Goal: Task Accomplishment & Management: Manage account settings

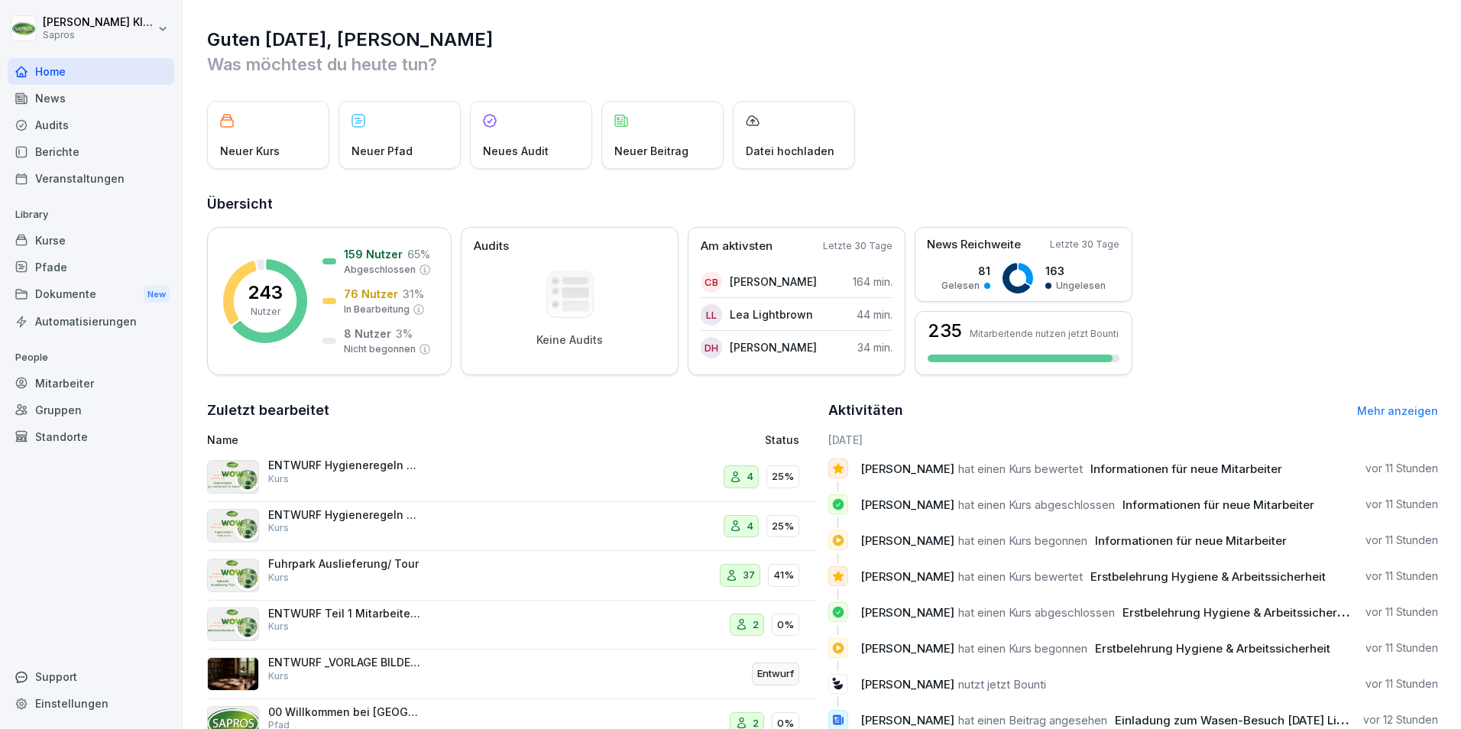
click at [75, 384] on div "Mitarbeiter" at bounding box center [91, 383] width 167 height 27
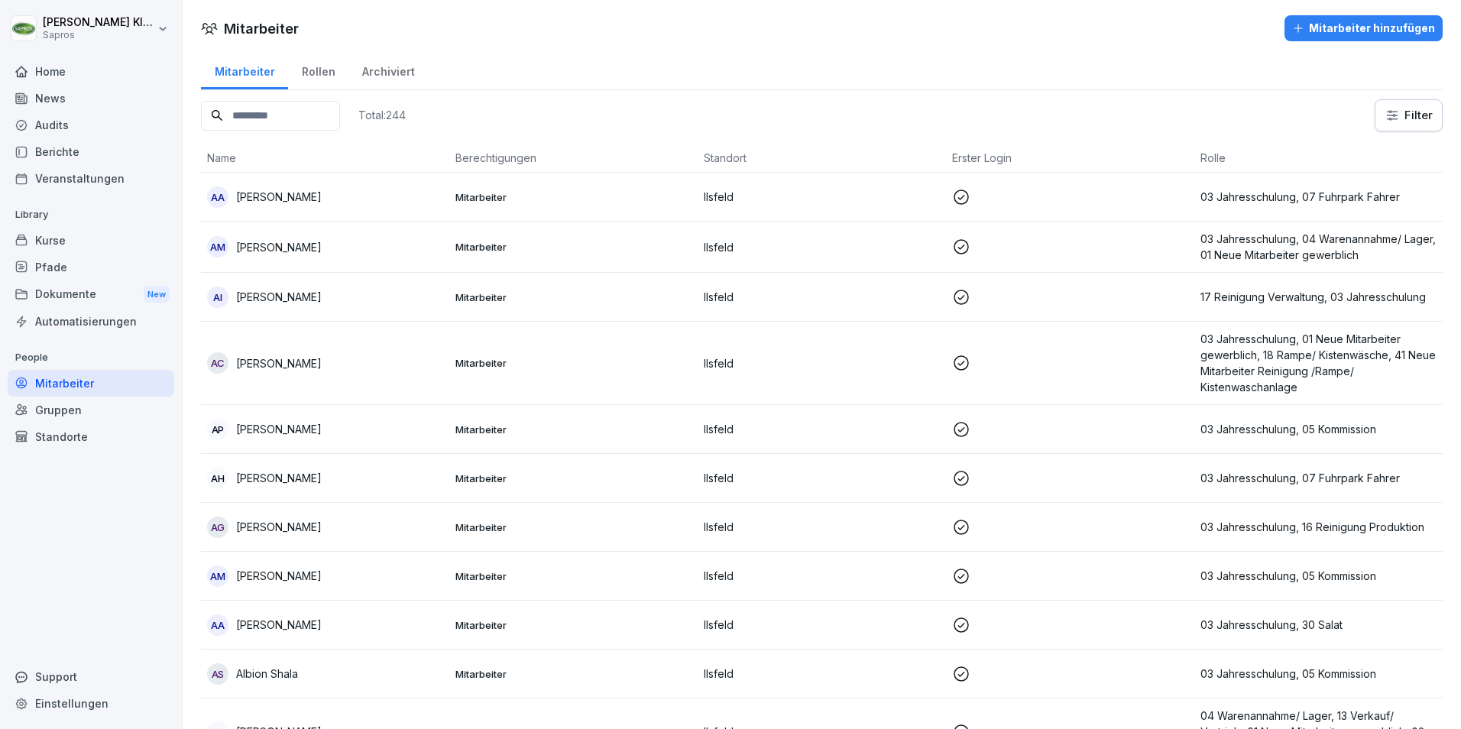
click at [291, 116] on input at bounding box center [270, 116] width 139 height 30
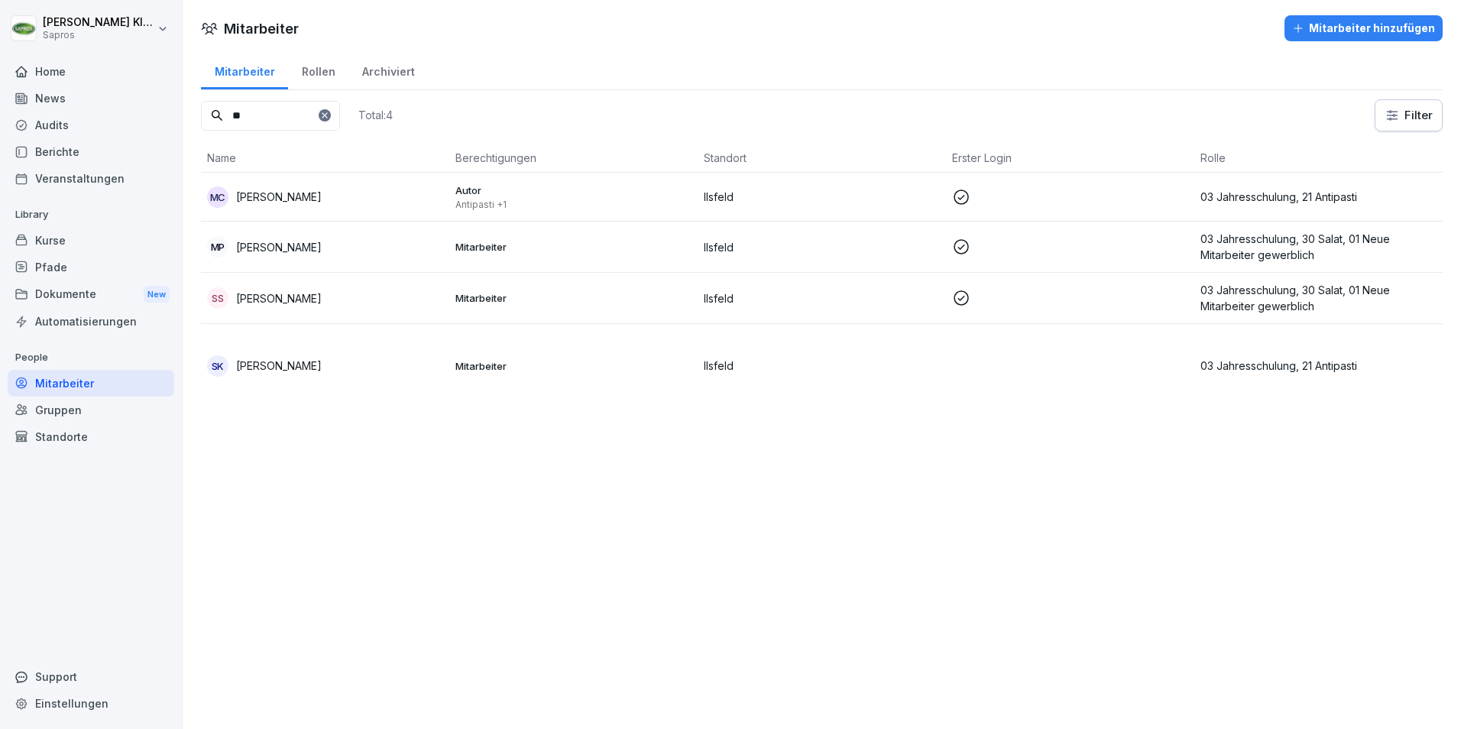
click at [305, 294] on p "[PERSON_NAME]" at bounding box center [279, 298] width 86 height 16
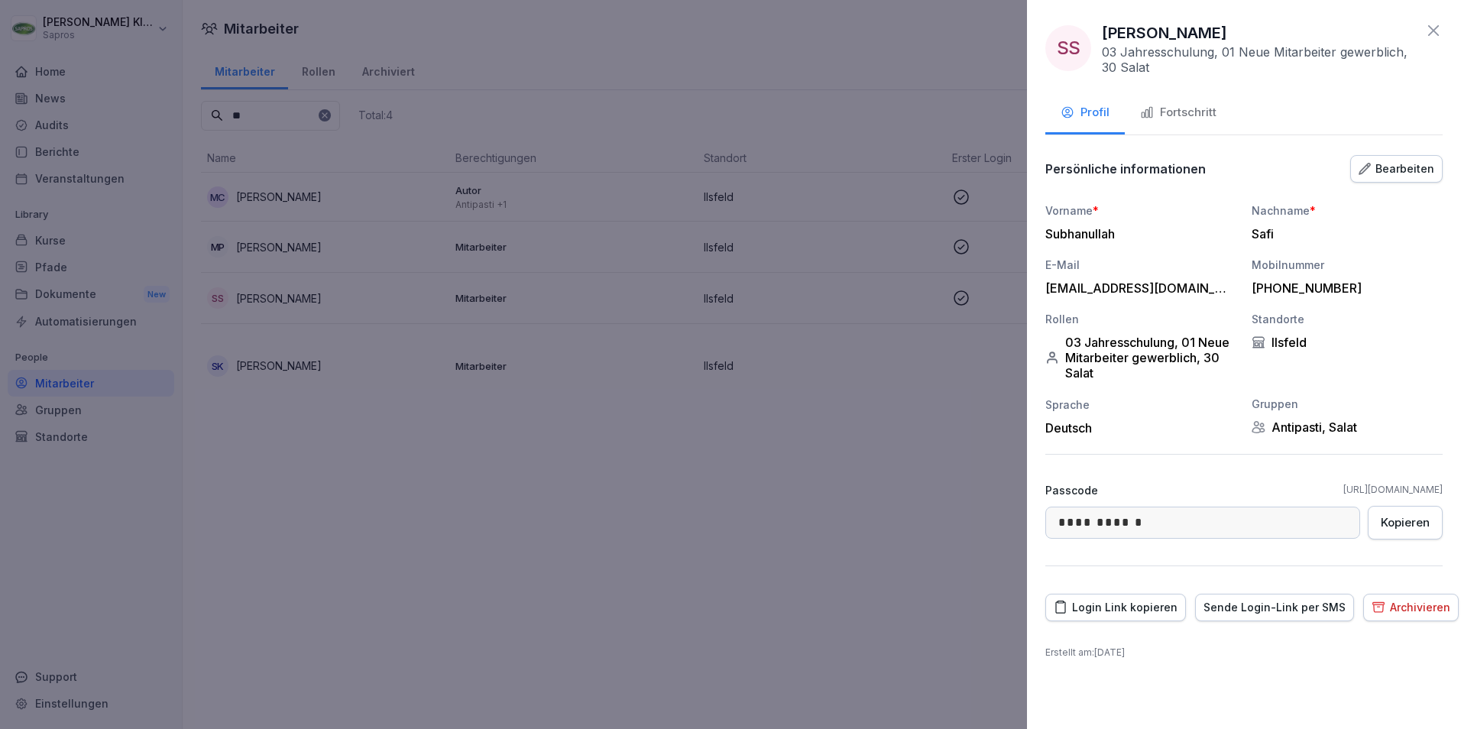
click at [1193, 113] on div "Fortschritt" at bounding box center [1178, 113] width 76 height 18
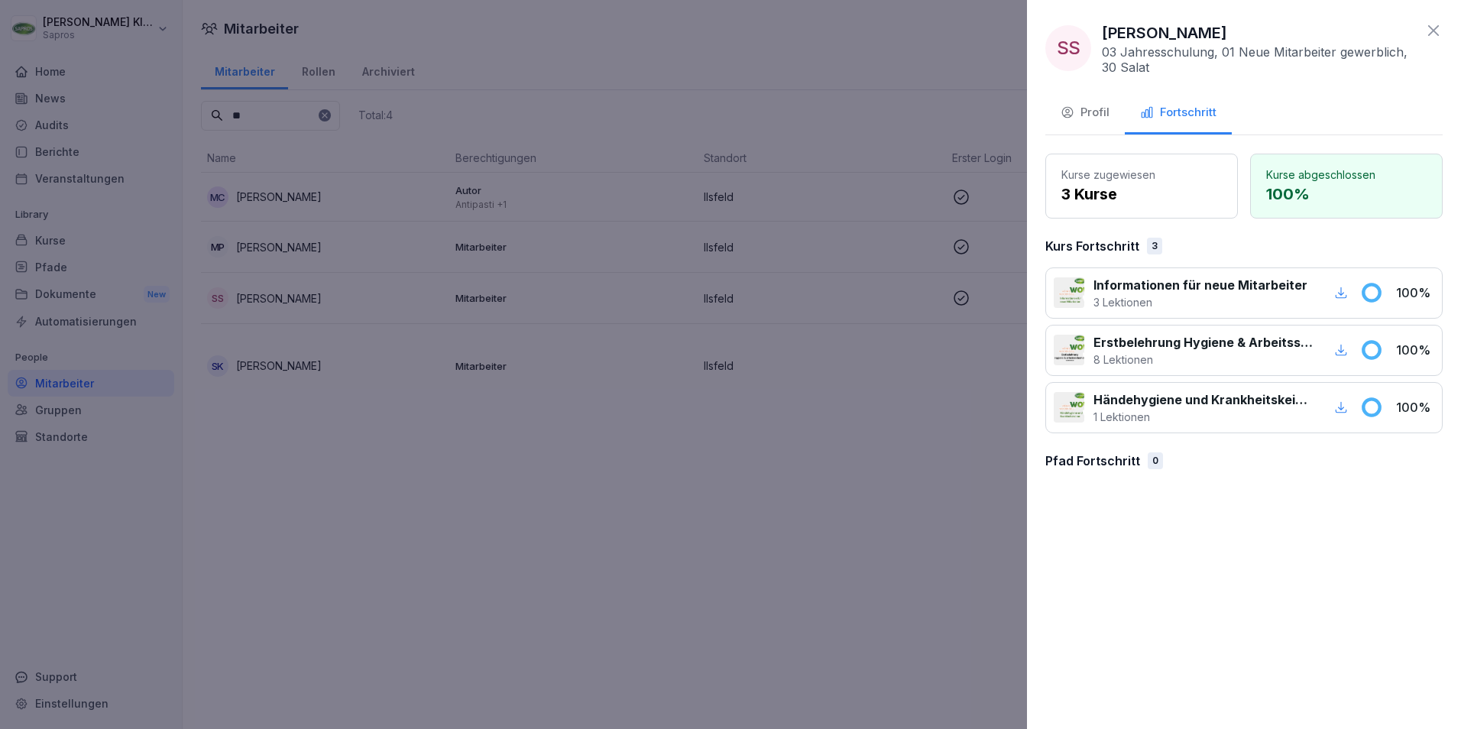
click at [1433, 23] on icon at bounding box center [1434, 30] width 18 height 18
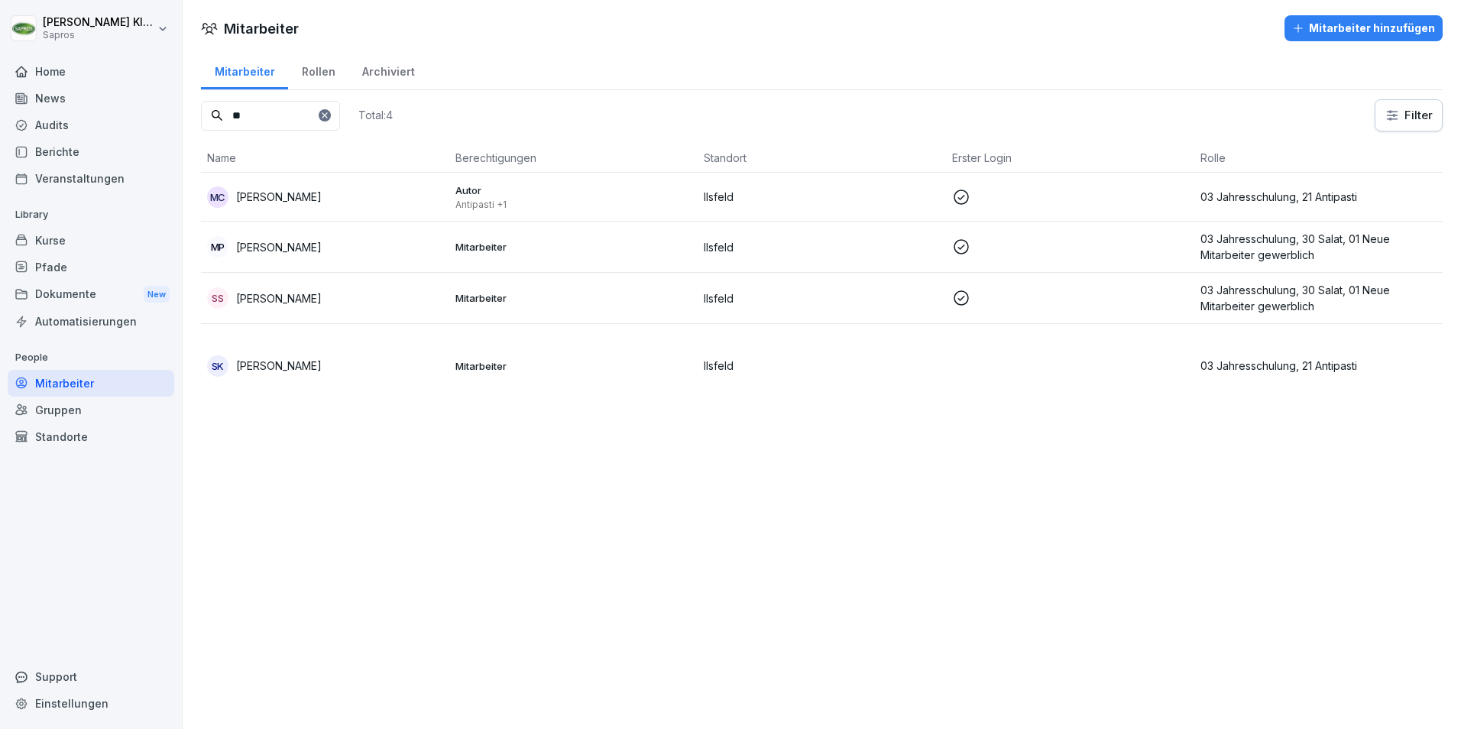
click at [277, 297] on p "[PERSON_NAME]" at bounding box center [279, 298] width 86 height 16
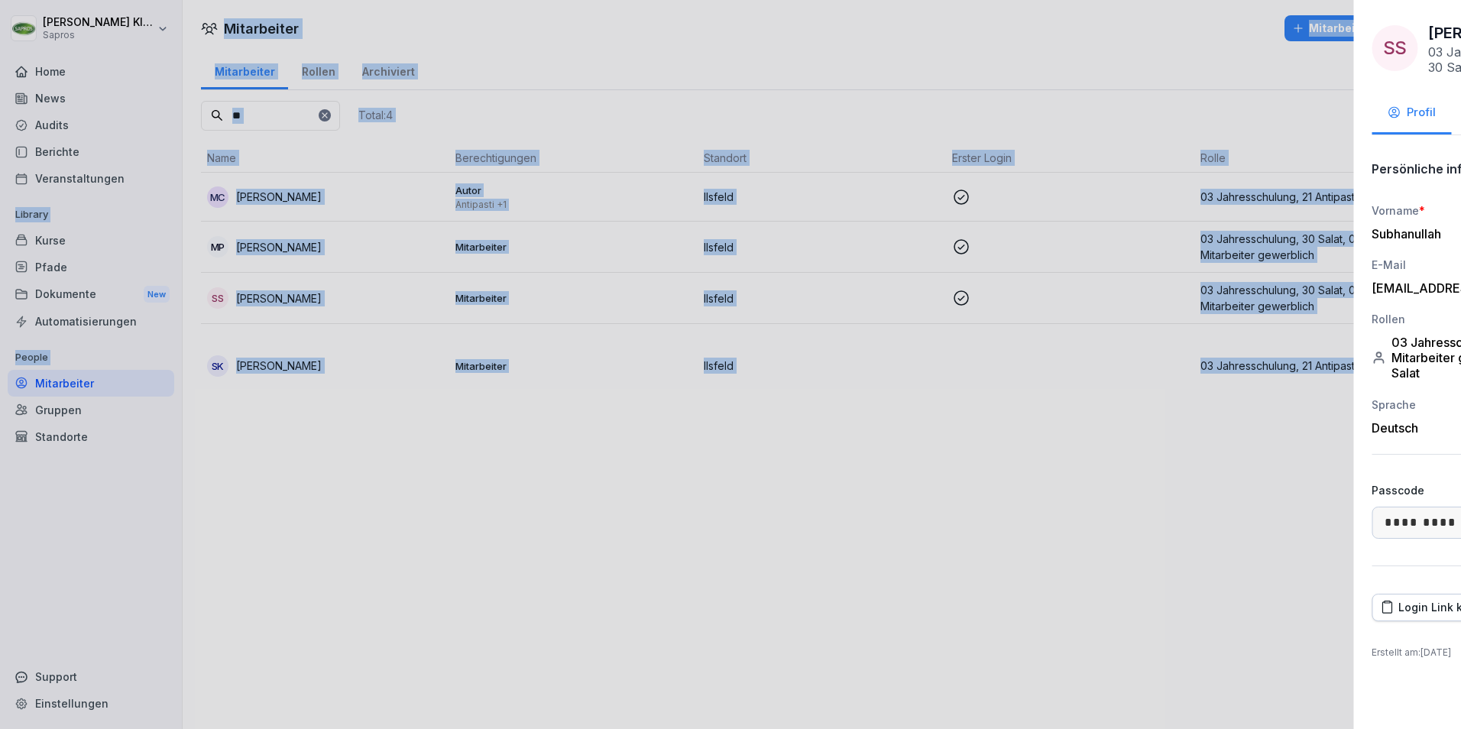
click at [277, 297] on div at bounding box center [730, 364] width 1461 height 729
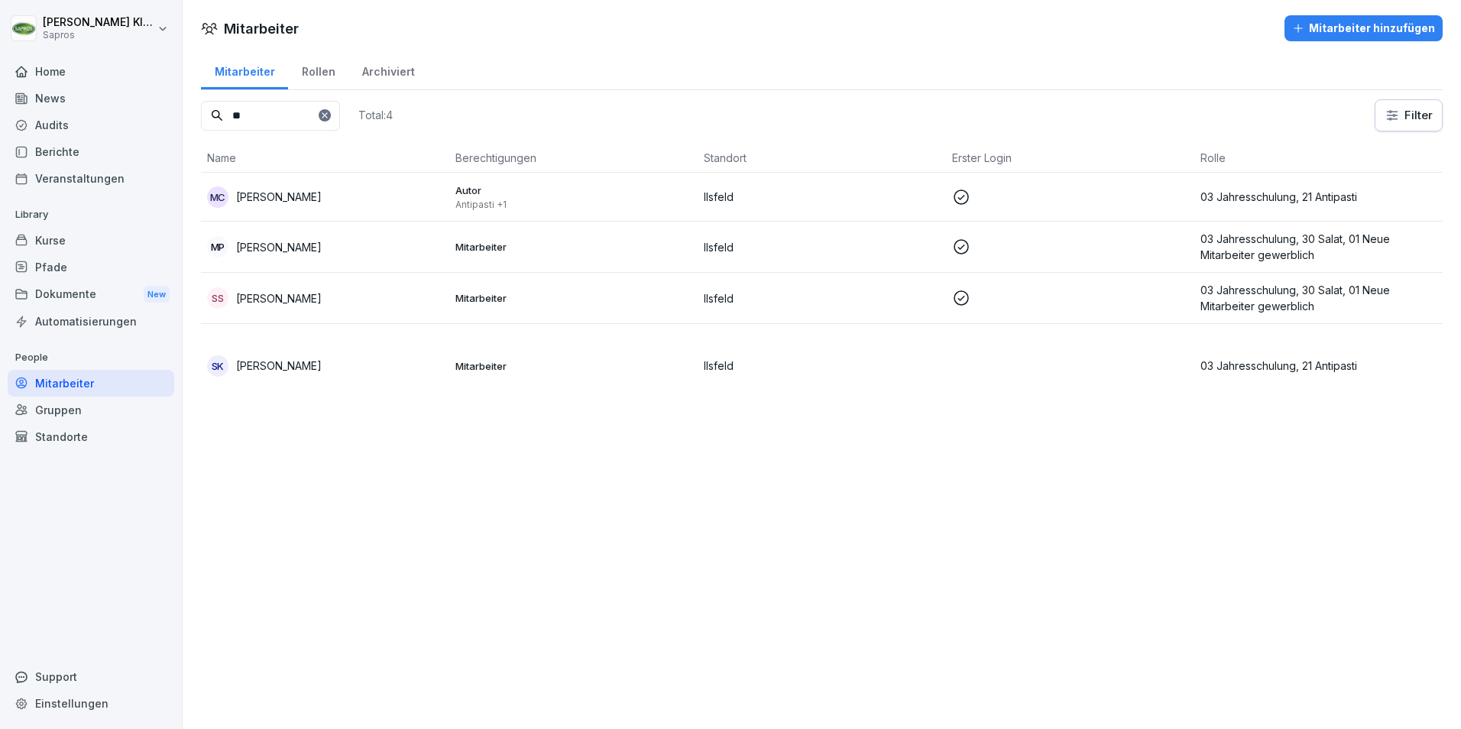
click at [1238, 302] on p "03 Jahresschulung, 30 Salat, 01 Neue Mitarbeiter gewerblich" at bounding box center [1319, 298] width 236 height 32
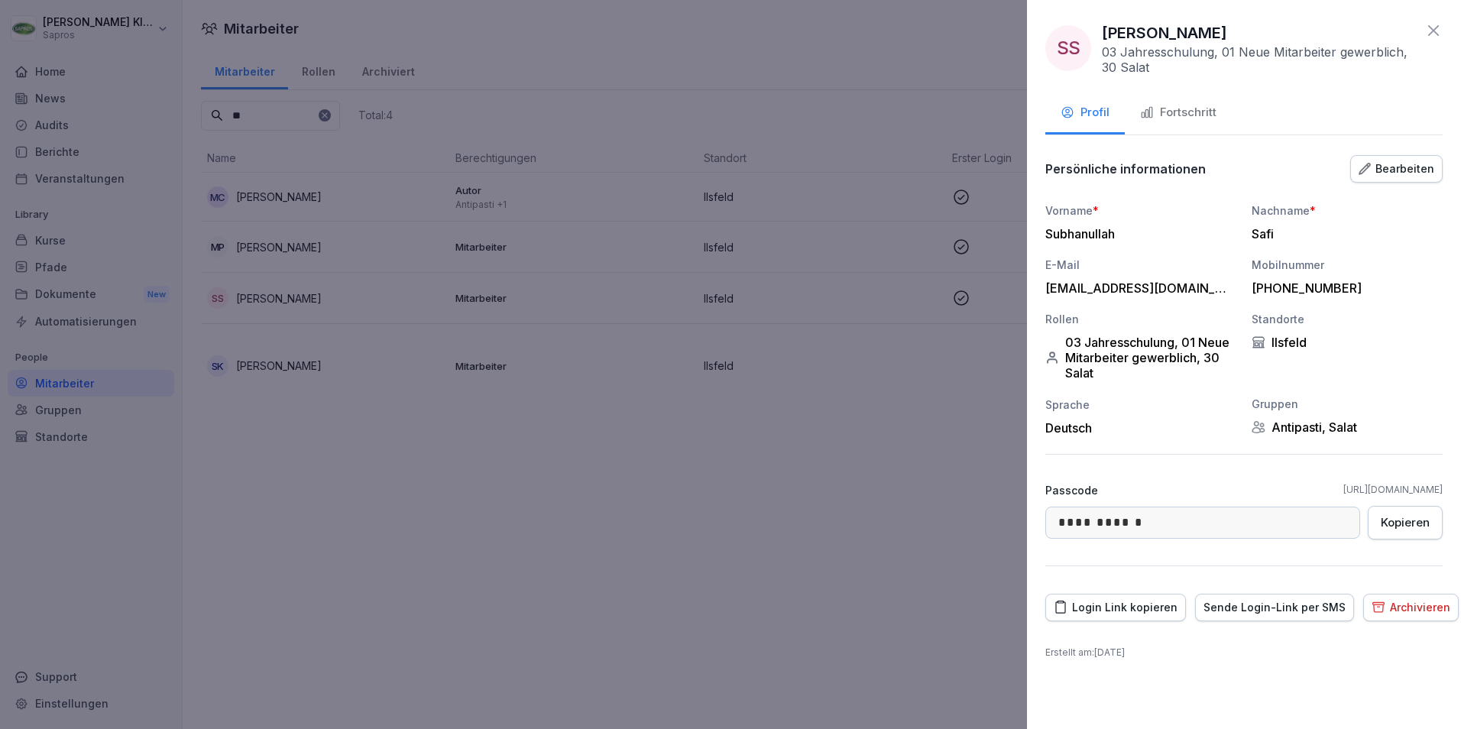
click at [1411, 160] on div "Bearbeiten" at bounding box center [1397, 168] width 76 height 17
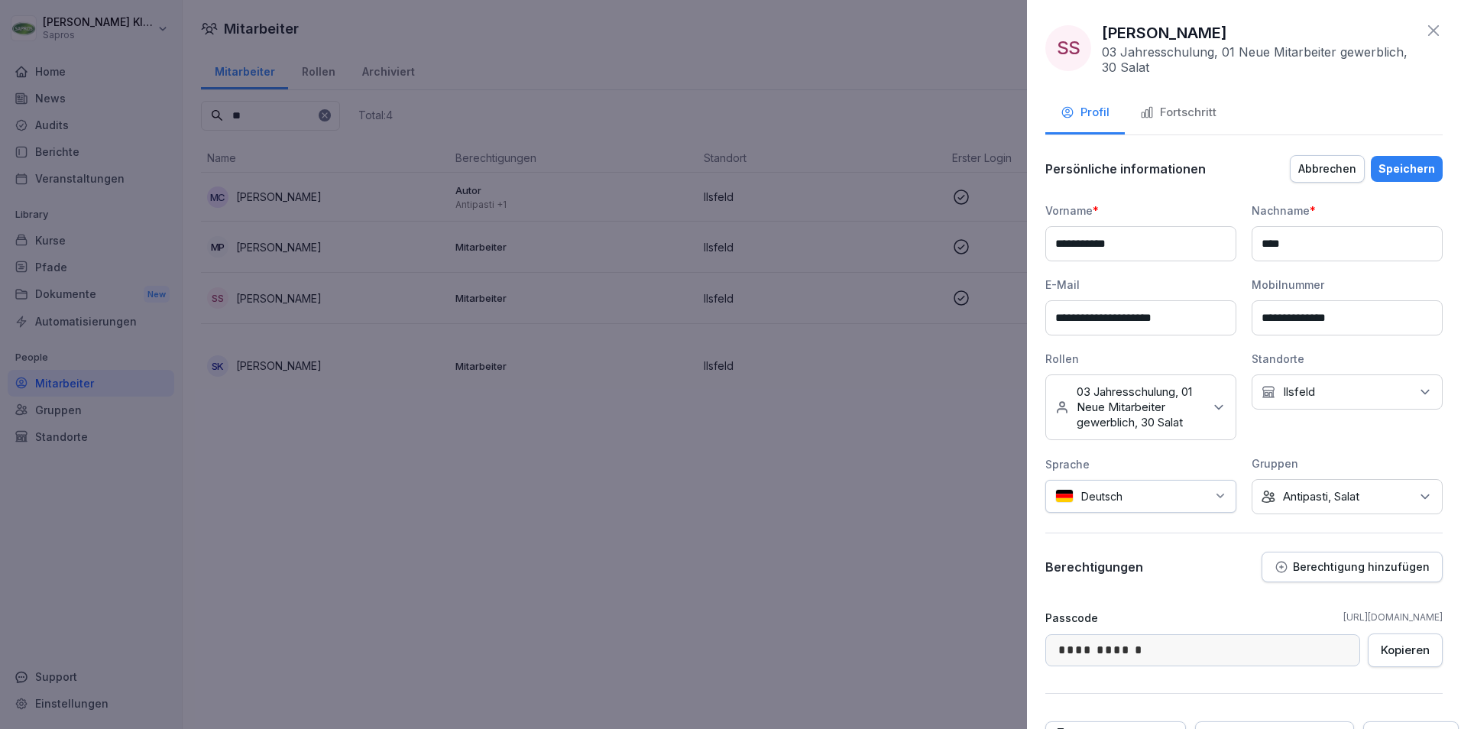
click at [1130, 248] on input "**********" at bounding box center [1140, 243] width 191 height 35
click at [915, 465] on div at bounding box center [730, 364] width 1461 height 729
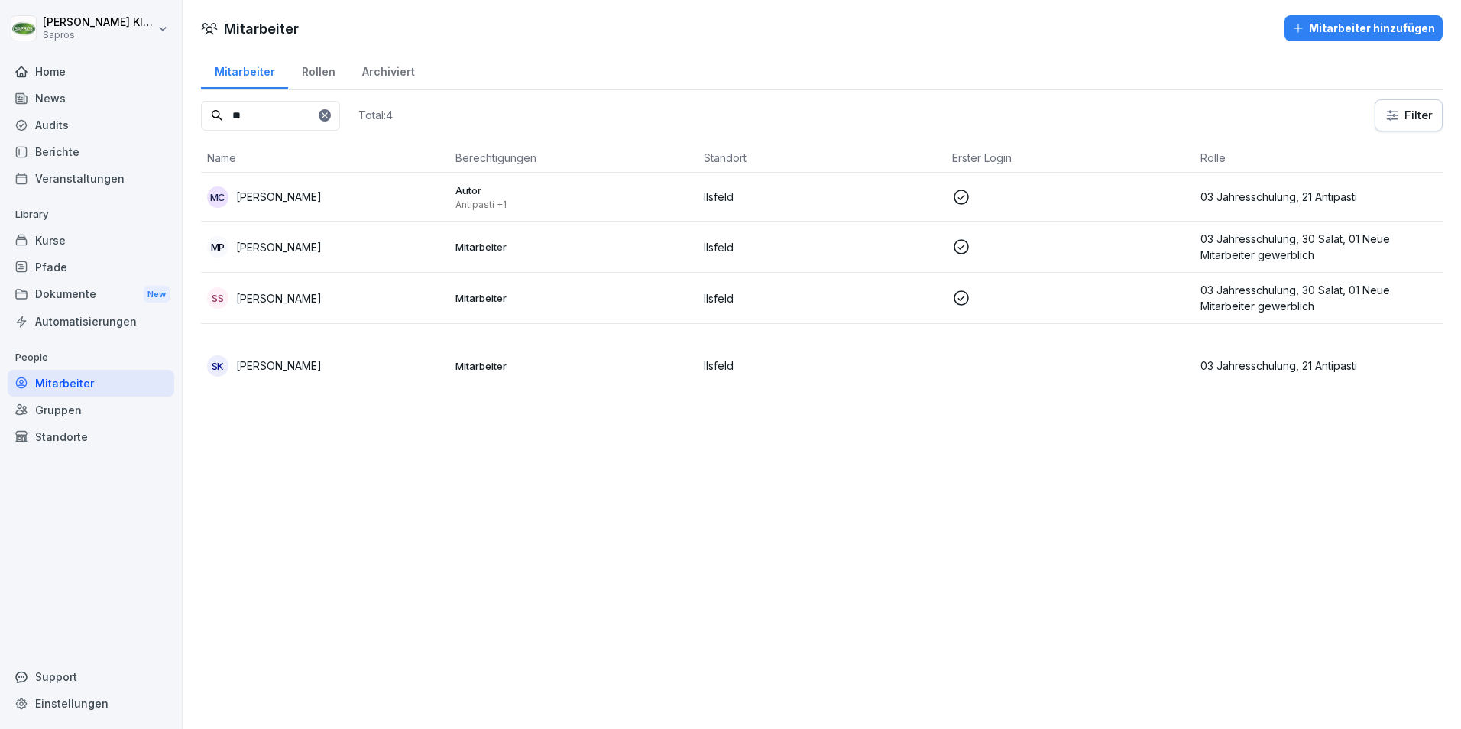
click at [1243, 290] on p "03 Jahresschulung, 30 Salat, 01 Neue Mitarbeiter gewerblich" at bounding box center [1319, 298] width 236 height 32
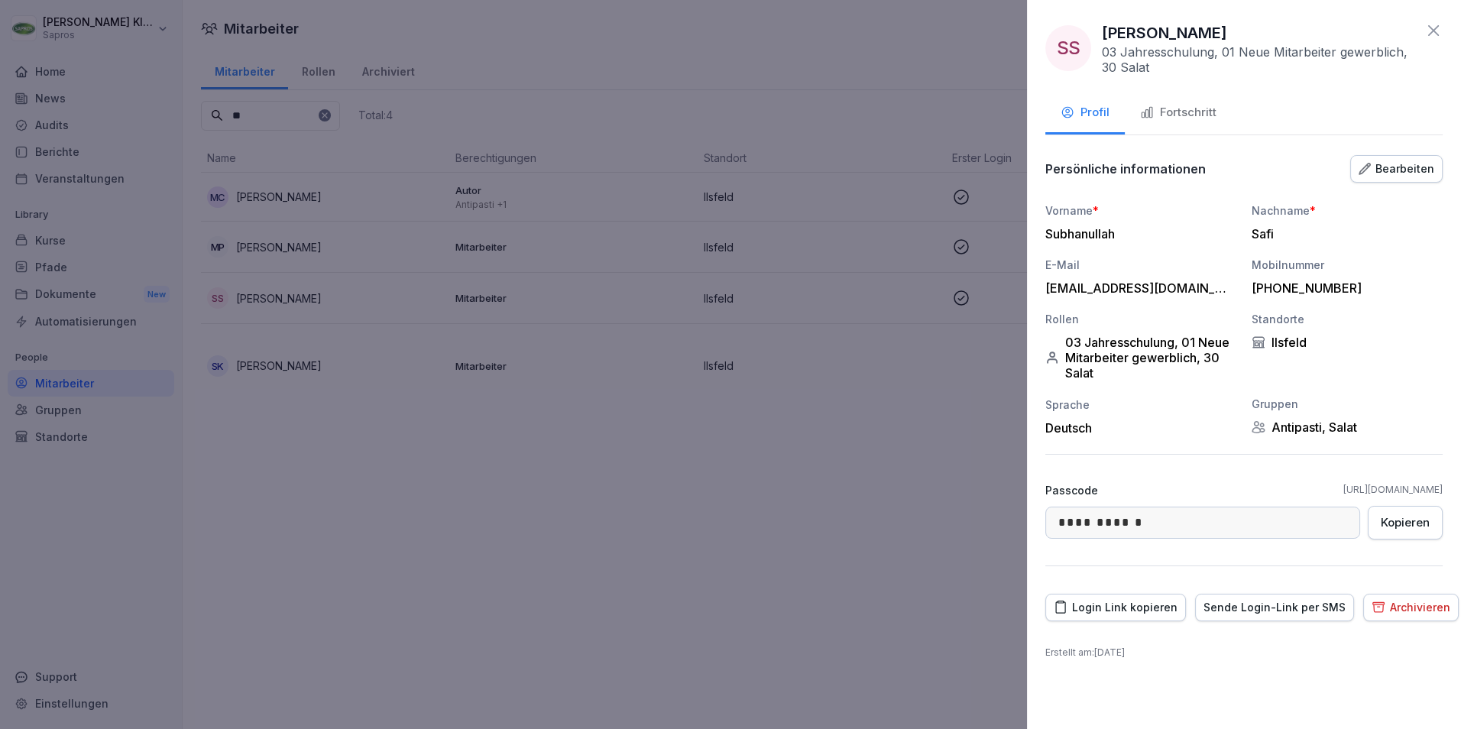
click at [1243, 290] on div "Vorname * [PERSON_NAME] * Safi E-Mail [EMAIL_ADDRESS][DOMAIN_NAME] Mobilnummer …" at bounding box center [1243, 319] width 397 height 233
click at [1198, 115] on div "Fortschritt" at bounding box center [1178, 113] width 76 height 18
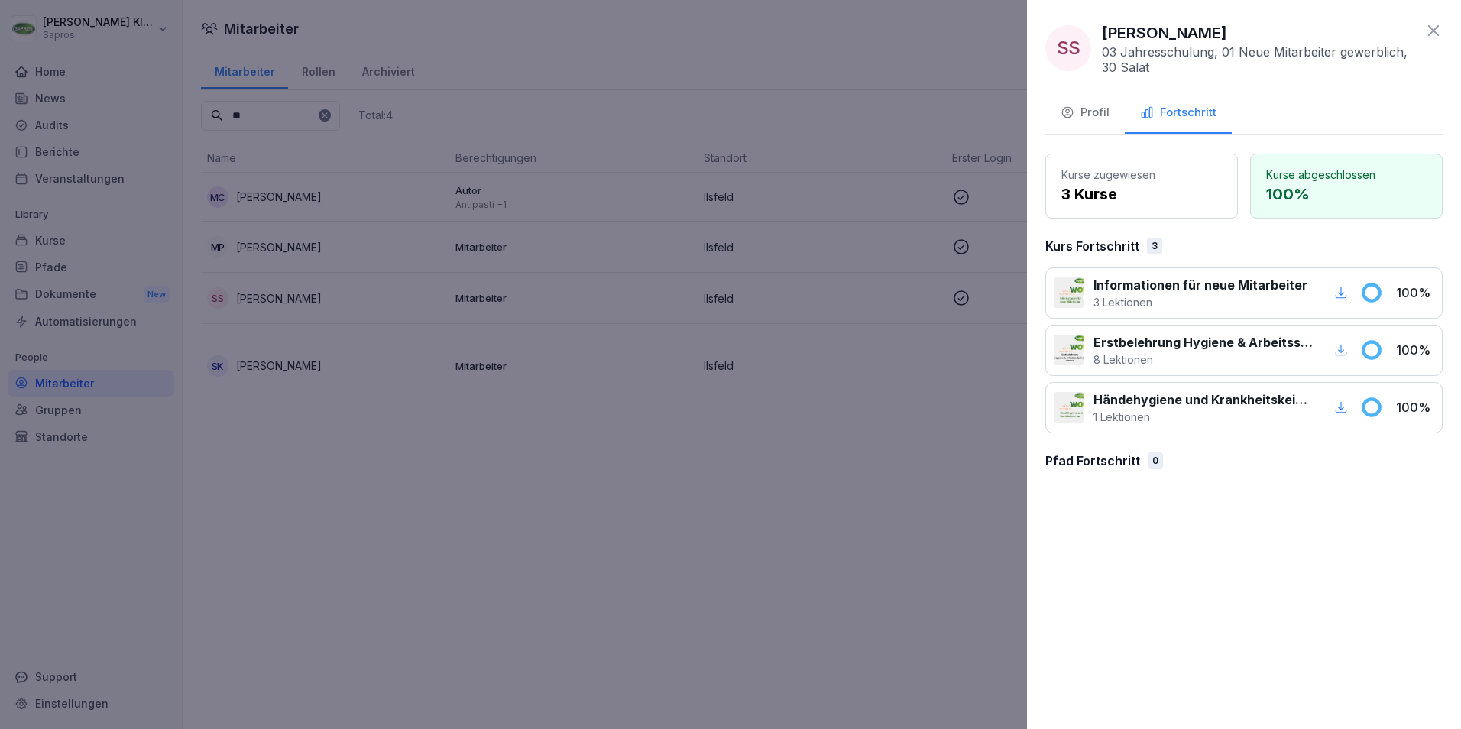
click at [1080, 105] on div "Profil" at bounding box center [1085, 113] width 49 height 18
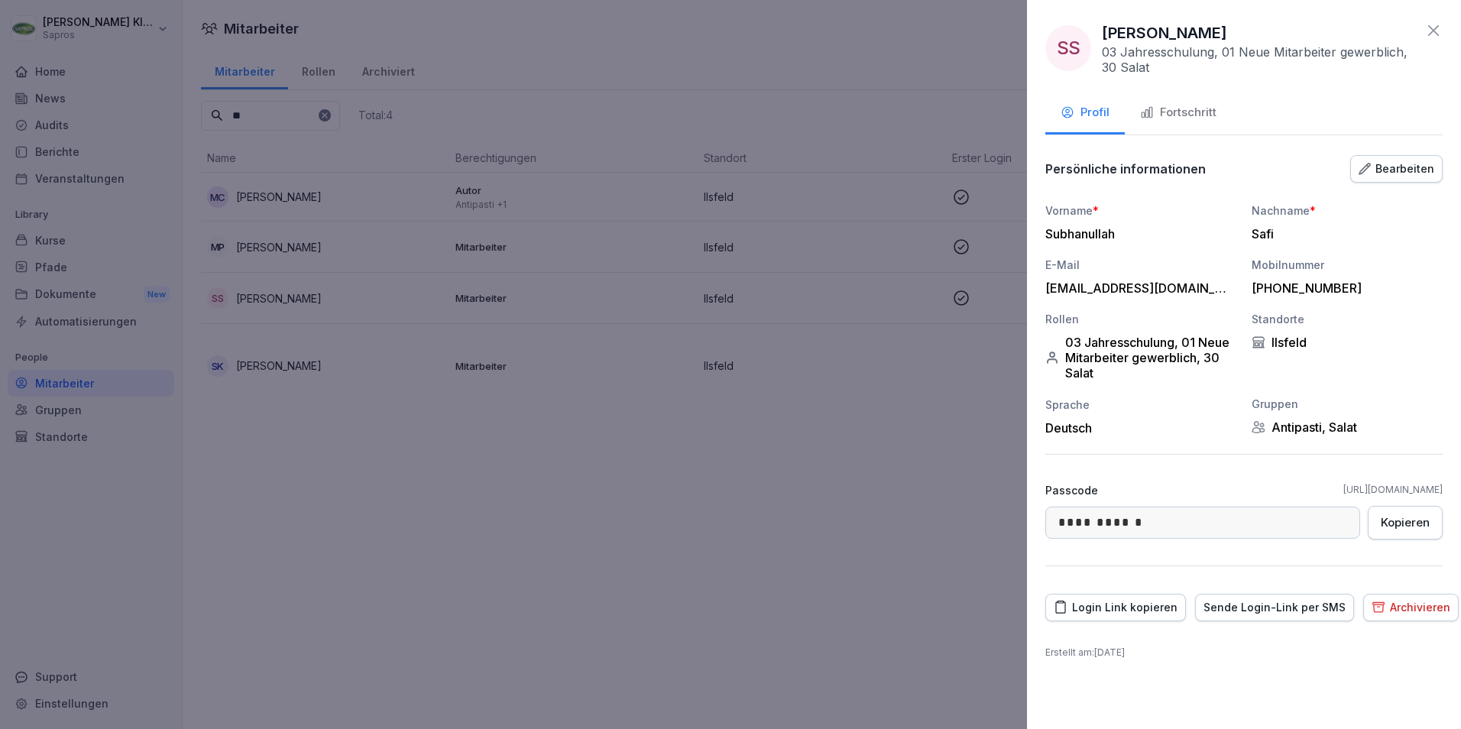
click at [1441, 28] on icon at bounding box center [1434, 30] width 18 height 18
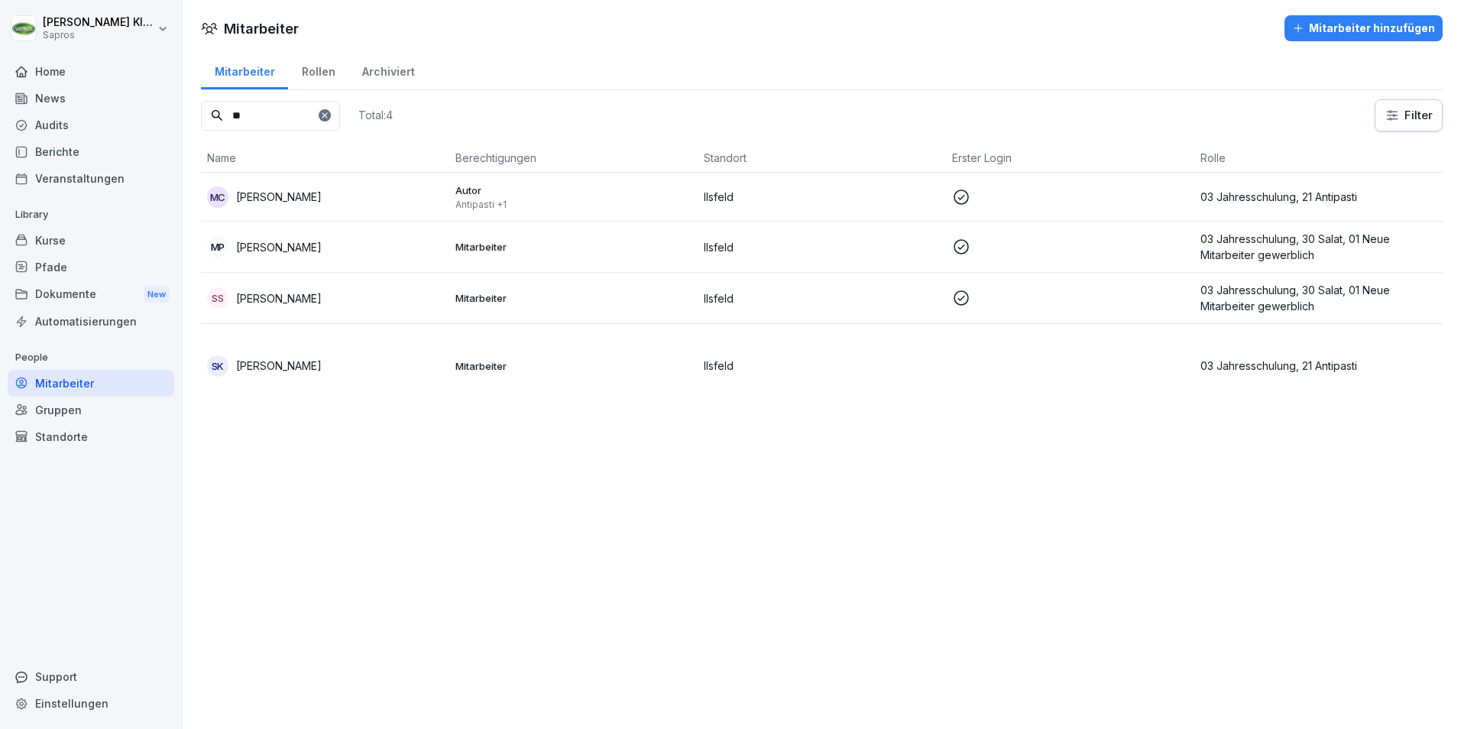
click at [271, 249] on p "[PERSON_NAME]" at bounding box center [279, 247] width 86 height 16
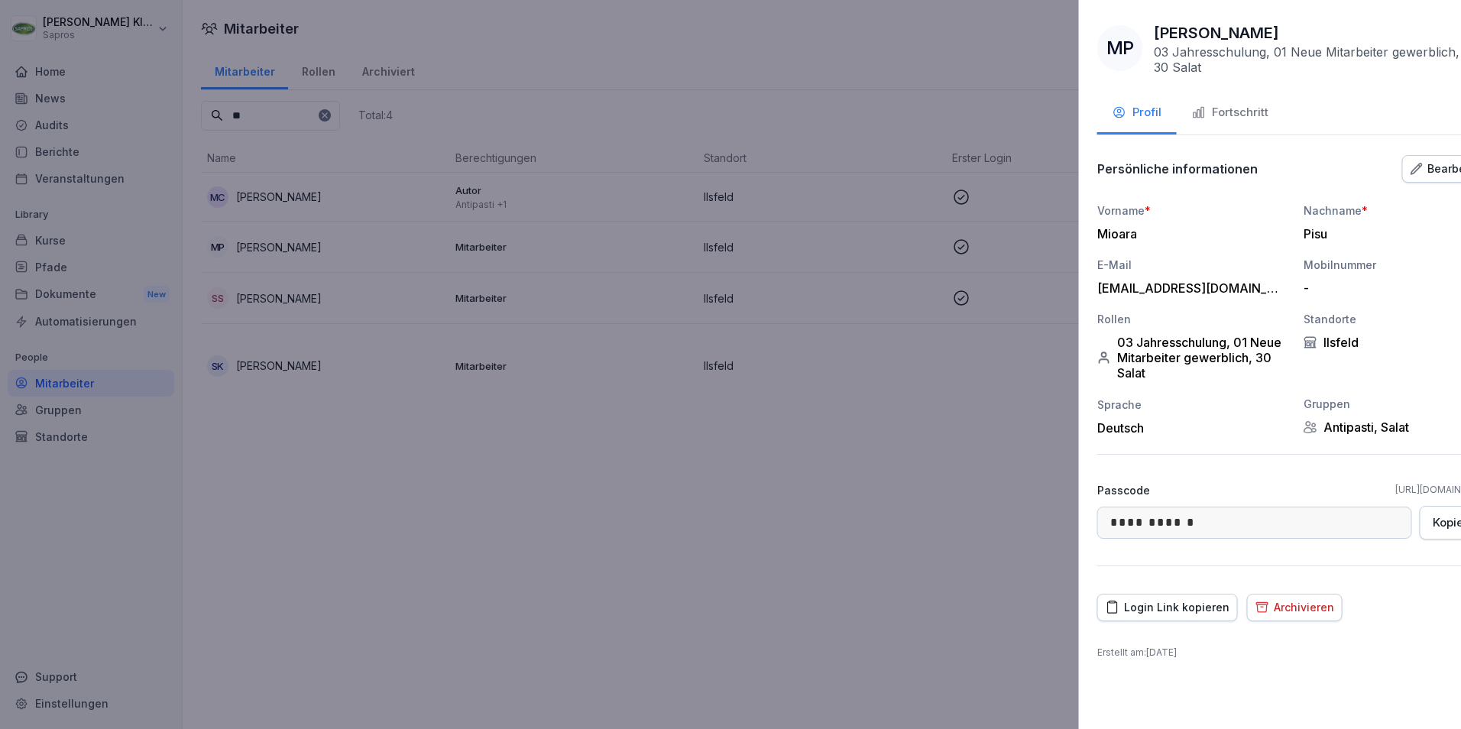
click at [718, 581] on div at bounding box center [730, 364] width 1461 height 729
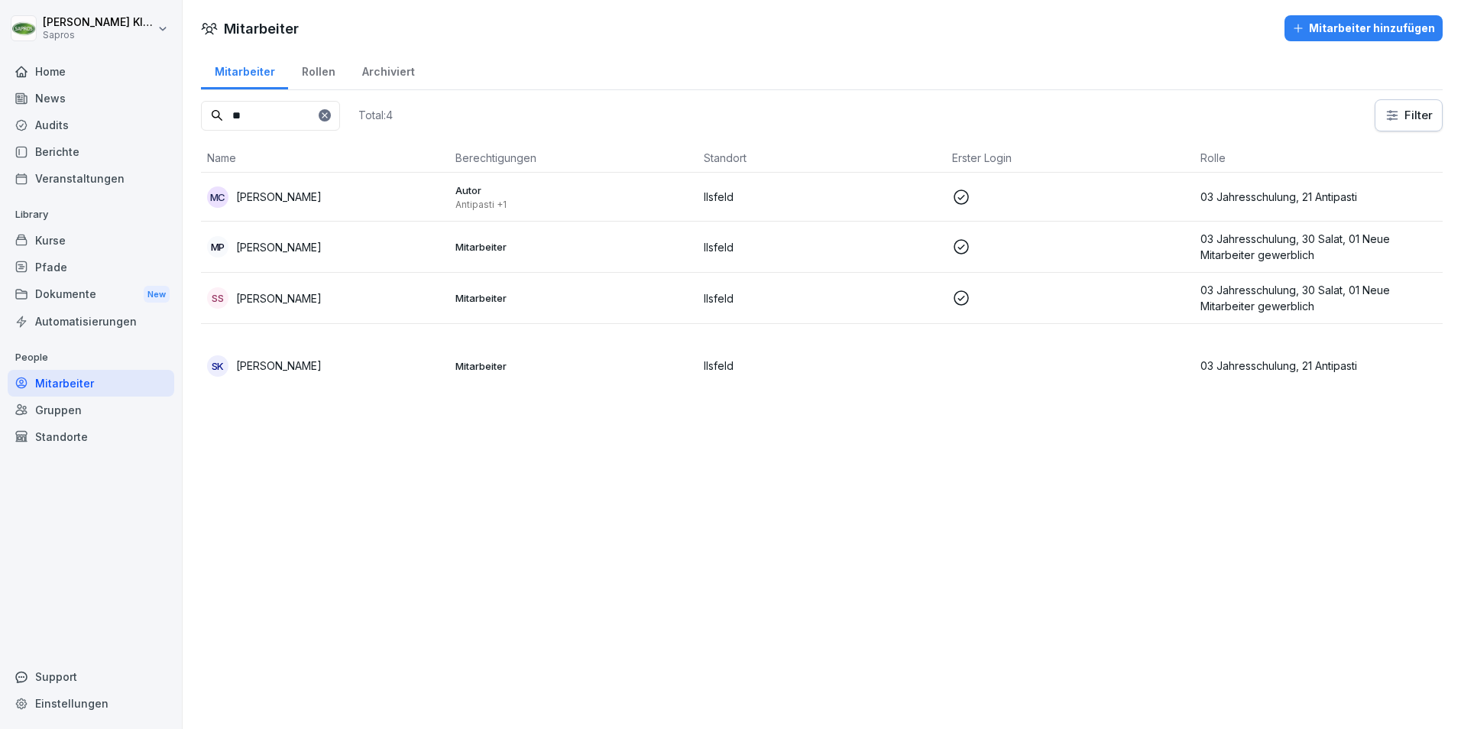
drag, startPoint x: 261, startPoint y: 115, endPoint x: 190, endPoint y: 119, distance: 70.5
click at [190, 119] on div "Mitarbeiter Rollen Archiviert ** Total: 4 Filter Name Berechtigungen Standort E…" at bounding box center [822, 234] width 1279 height 369
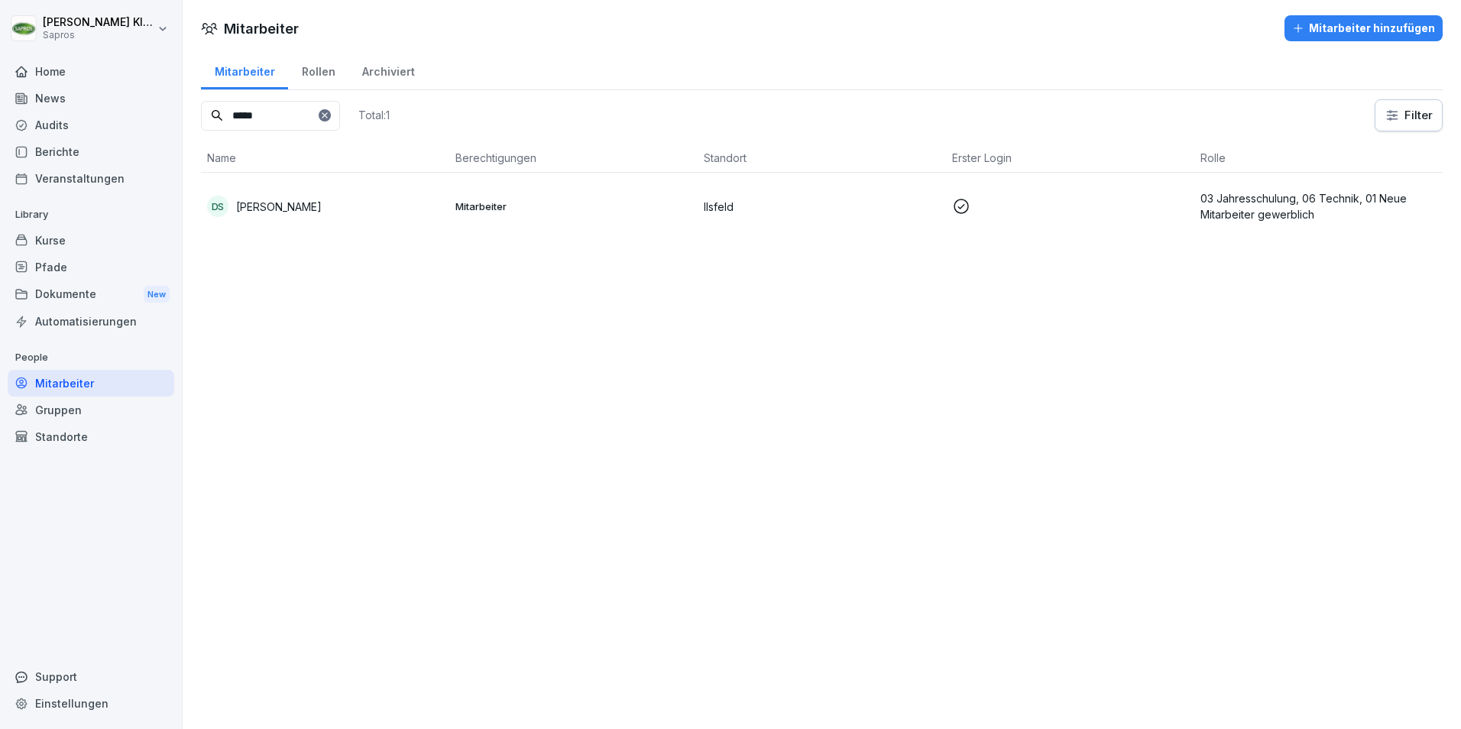
type input "*****"
click at [1269, 210] on p "03 Jahresschulung, 06 Technik, 01 Neue Mitarbeiter gewerblich" at bounding box center [1319, 206] width 236 height 32
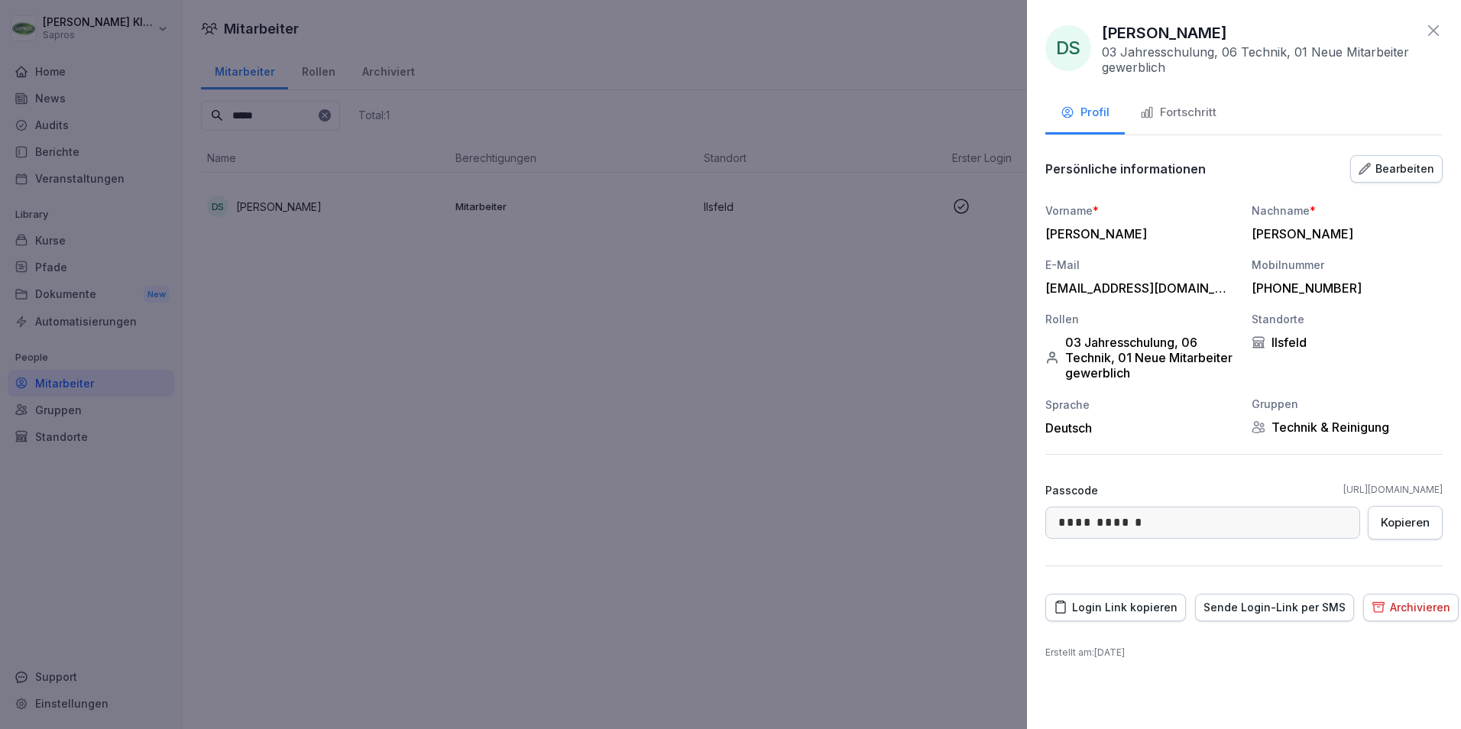
click at [1213, 115] on div "Fortschritt" at bounding box center [1178, 113] width 76 height 18
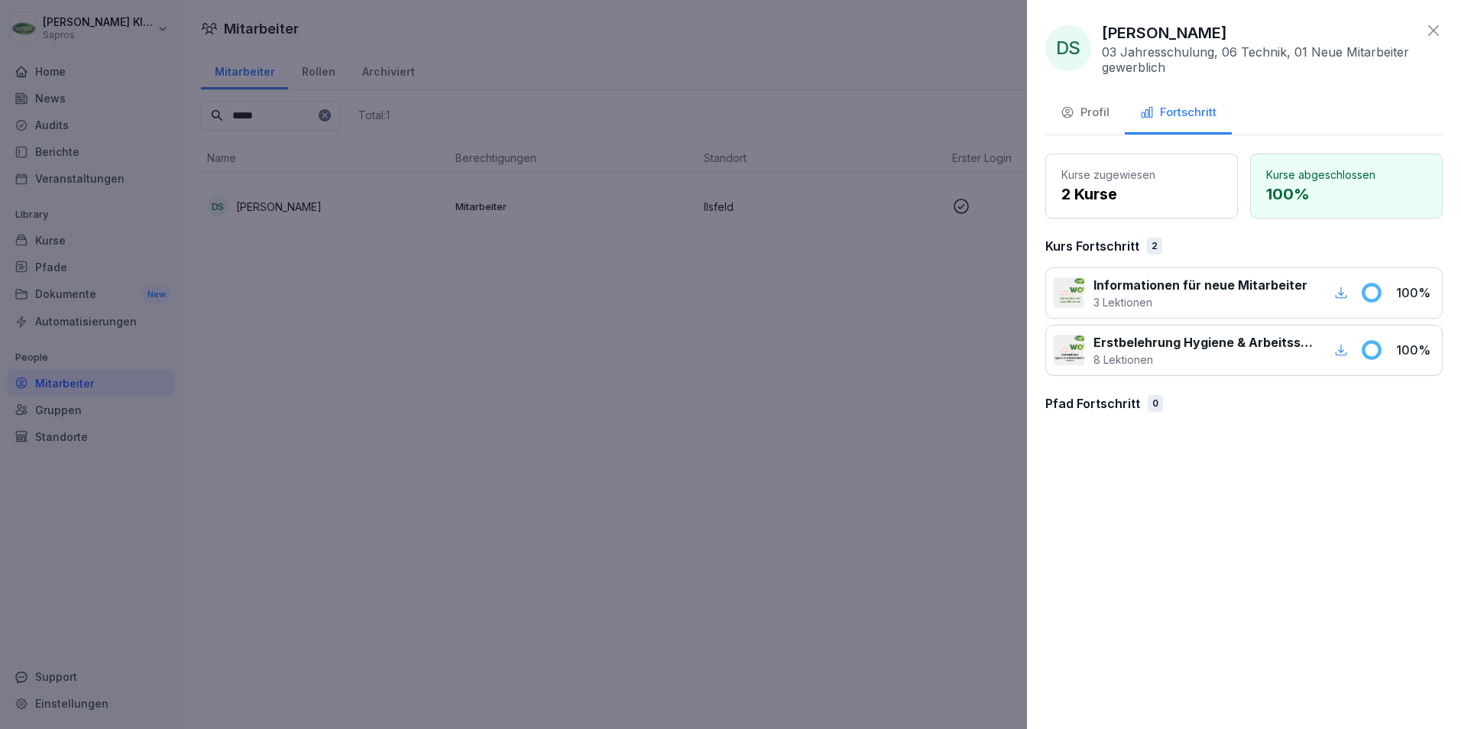
click at [1434, 28] on icon at bounding box center [1434, 30] width 18 height 18
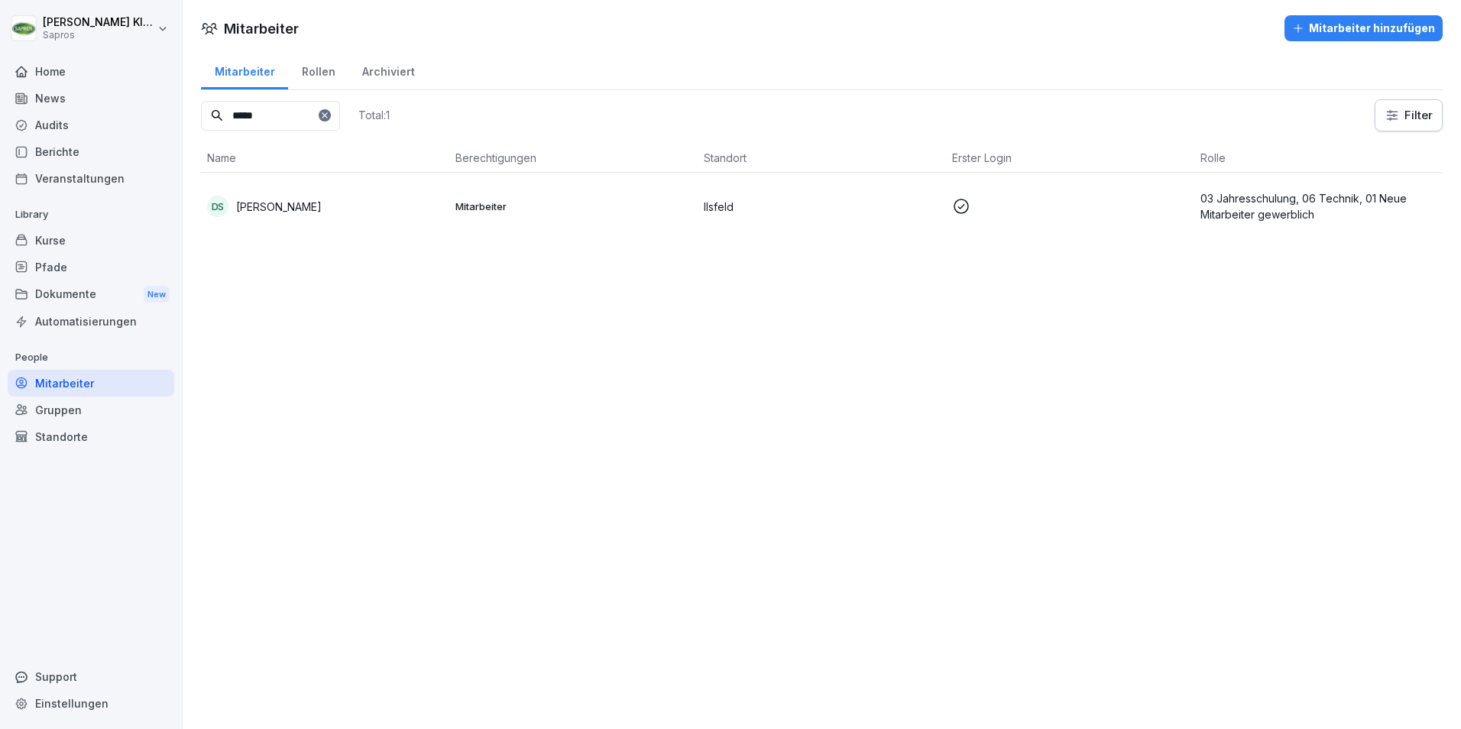
click at [1200, 459] on div "Mitarbeiter Mitarbeiter hinzufügen Mitarbeiter Rollen Archiviert ***** Total: 1…" at bounding box center [822, 364] width 1279 height 729
click at [137, 22] on html "[PERSON_NAME] Sapros Home News Audits Berichte Veranstaltungen Library Kurse Pf…" at bounding box center [730, 364] width 1461 height 729
click at [85, 97] on div "Abmelden" at bounding box center [97, 97] width 151 height 28
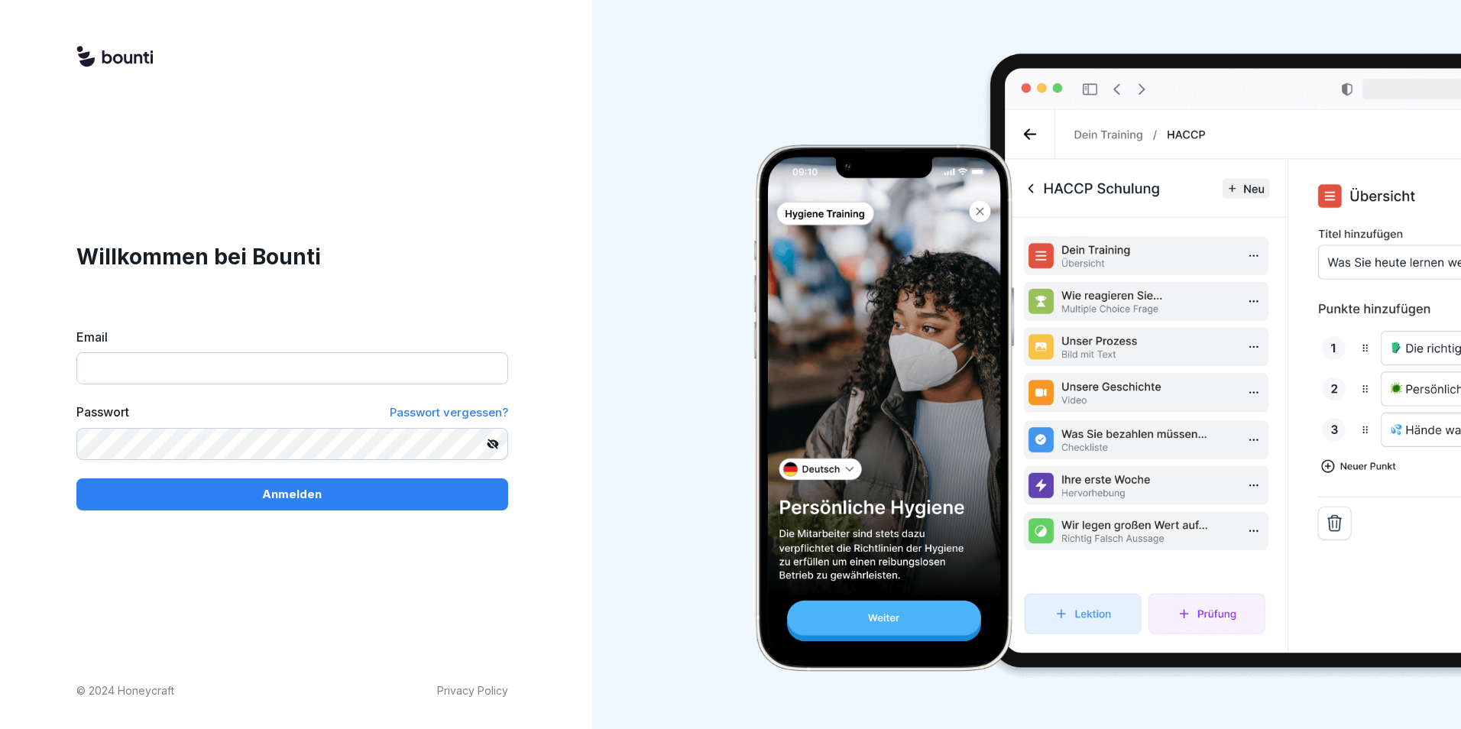
type input "**********"
